Goal: Transaction & Acquisition: Purchase product/service

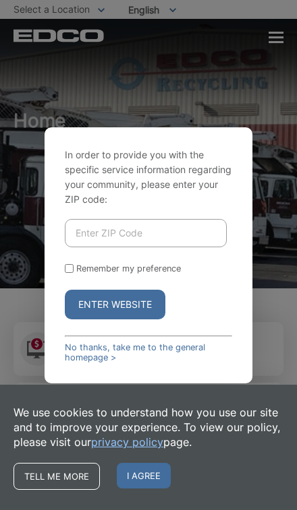
click at [188, 247] on input "Enter ZIP Code" at bounding box center [146, 233] width 162 height 28
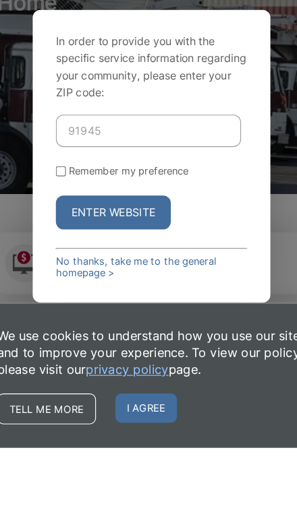
type input "91945"
click at [65, 264] on input "Remember my preference" at bounding box center [69, 268] width 9 height 9
checkbox input "true"
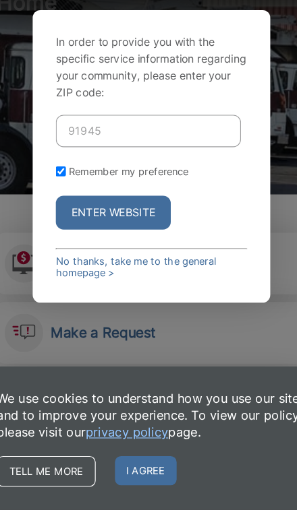
click at [120, 235] on button "Enter Website" at bounding box center [115, 250] width 100 height 30
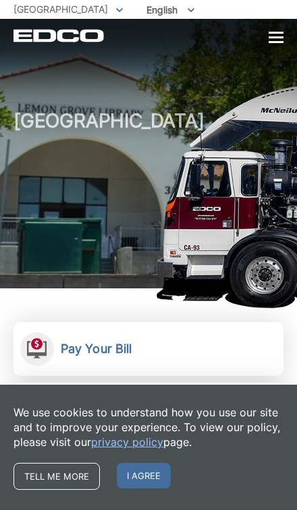
click at [146, 479] on span "I agree" at bounding box center [144, 476] width 54 height 26
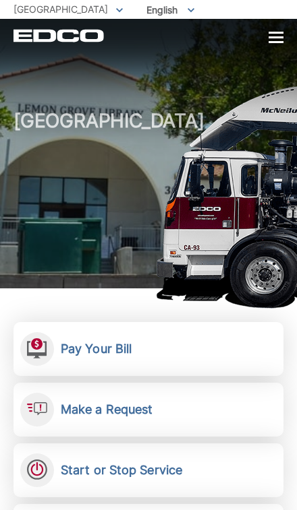
click at [150, 338] on link "Pay Your Bill View, pay, and manage your bill online." at bounding box center [148, 349] width 270 height 54
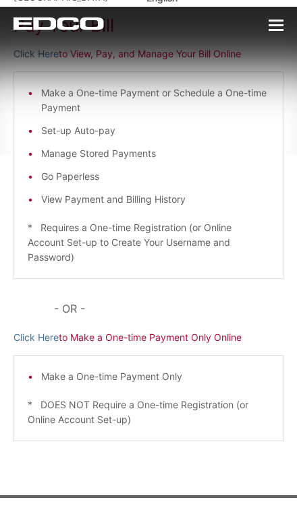
scroll to position [103, 0]
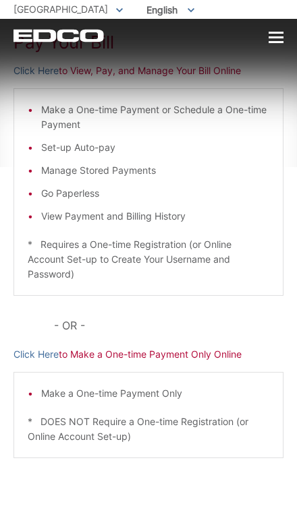
click at [178, 347] on div "Pay Your [PERSON_NAME] Here to View, Pay, and Manage Your Bill Online Make a On…" at bounding box center [148, 255] width 270 height 514
click at [159, 359] on p "Click Here to Make a One-time Payment Only Online" at bounding box center [148, 354] width 270 height 15
click at [159, 352] on p "Click Here to Make a One-time Payment Only Online" at bounding box center [148, 354] width 270 height 15
click at [140, 353] on p "Click Here to Make a One-time Payment Only Online" at bounding box center [148, 354] width 270 height 15
click at [183, 353] on p "Click Here to Make a One-time Payment Only Online" at bounding box center [148, 354] width 270 height 15
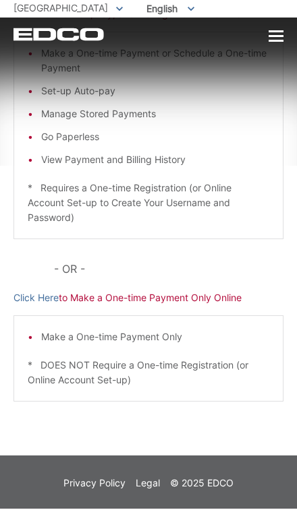
scroll to position [160, 0]
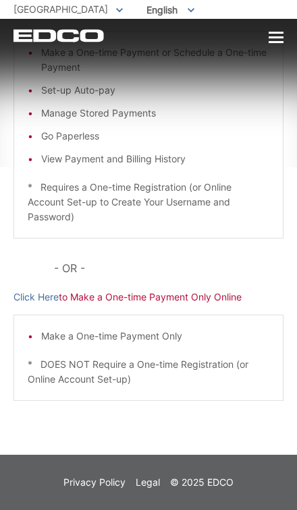
click at [165, 287] on div "Pay Your Bill Click Here to View, Pay, and Manage Your Bill Online Make a One-t…" at bounding box center [148, 198] width 270 height 514
click at [159, 301] on p "Click Here to Make a One-time Payment Only Online" at bounding box center [148, 297] width 270 height 15
click at [86, 299] on p "Click Here to Make a One-time Payment Only Online" at bounding box center [148, 297] width 270 height 15
click at [32, 303] on link "Click Here" at bounding box center [35, 297] width 45 height 15
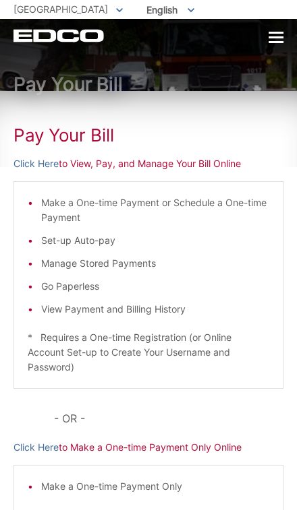
scroll to position [0, 0]
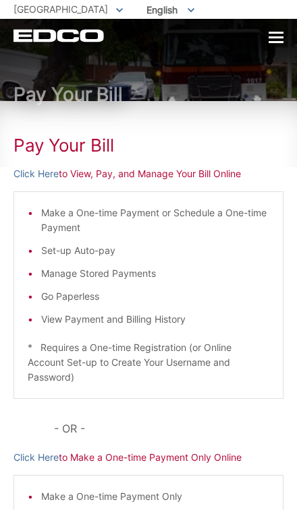
click at [30, 179] on link "Click Here" at bounding box center [35, 174] width 45 height 15
